Goal: Check status: Check status

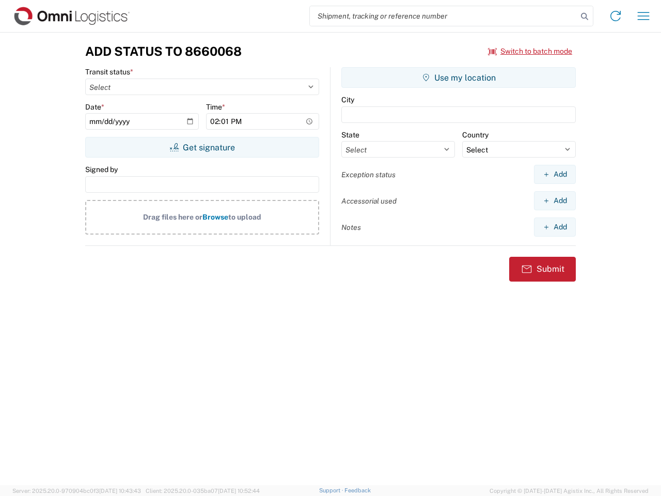
click at [444, 16] on input "search" at bounding box center [444, 16] width 268 height 20
click at [585, 17] on icon at bounding box center [584, 16] width 14 height 14
click at [616, 16] on icon at bounding box center [615, 16] width 17 height 17
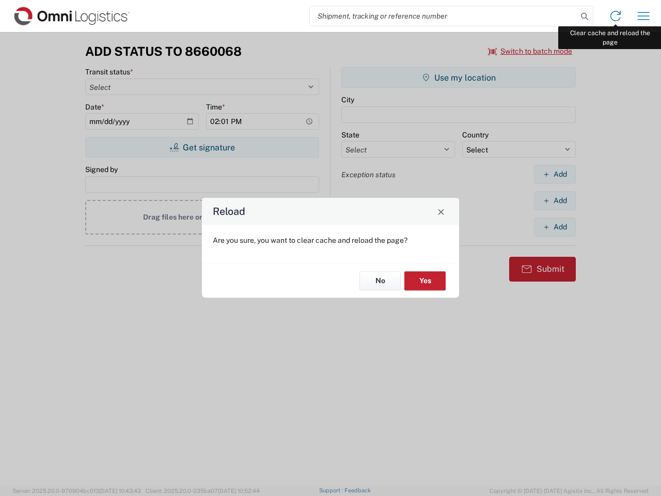
click at [643, 16] on div "Reload Are you sure, you want to clear cache and reload the page? No Yes" at bounding box center [330, 248] width 661 height 496
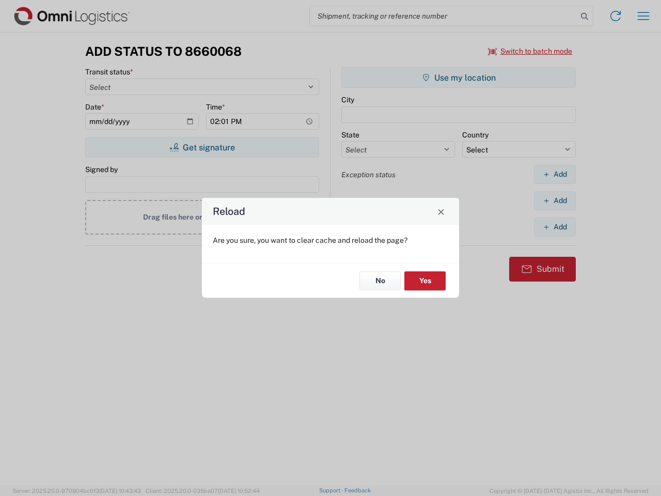
click at [530, 51] on div "Reload Are you sure, you want to clear cache and reload the page? No Yes" at bounding box center [330, 248] width 661 height 496
click at [202, 147] on div "Reload Are you sure, you want to clear cache and reload the page? No Yes" at bounding box center [330, 248] width 661 height 496
click at [459, 77] on div "Reload Are you sure, you want to clear cache and reload the page? No Yes" at bounding box center [330, 248] width 661 height 496
click at [555, 174] on div "Reload Are you sure, you want to clear cache and reload the page? No Yes" at bounding box center [330, 248] width 661 height 496
click at [555, 200] on div "Reload Are you sure, you want to clear cache and reload the page? No Yes" at bounding box center [330, 248] width 661 height 496
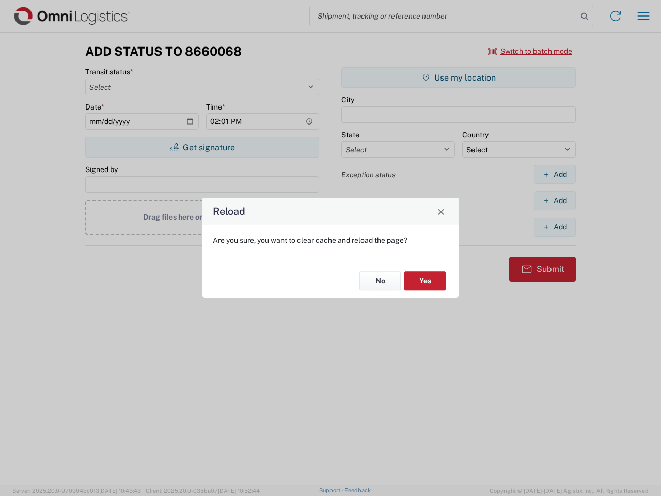
click at [555, 227] on div "Reload Are you sure, you want to clear cache and reload the page? No Yes" at bounding box center [330, 248] width 661 height 496
